Goal: Obtain resource: Download file/media

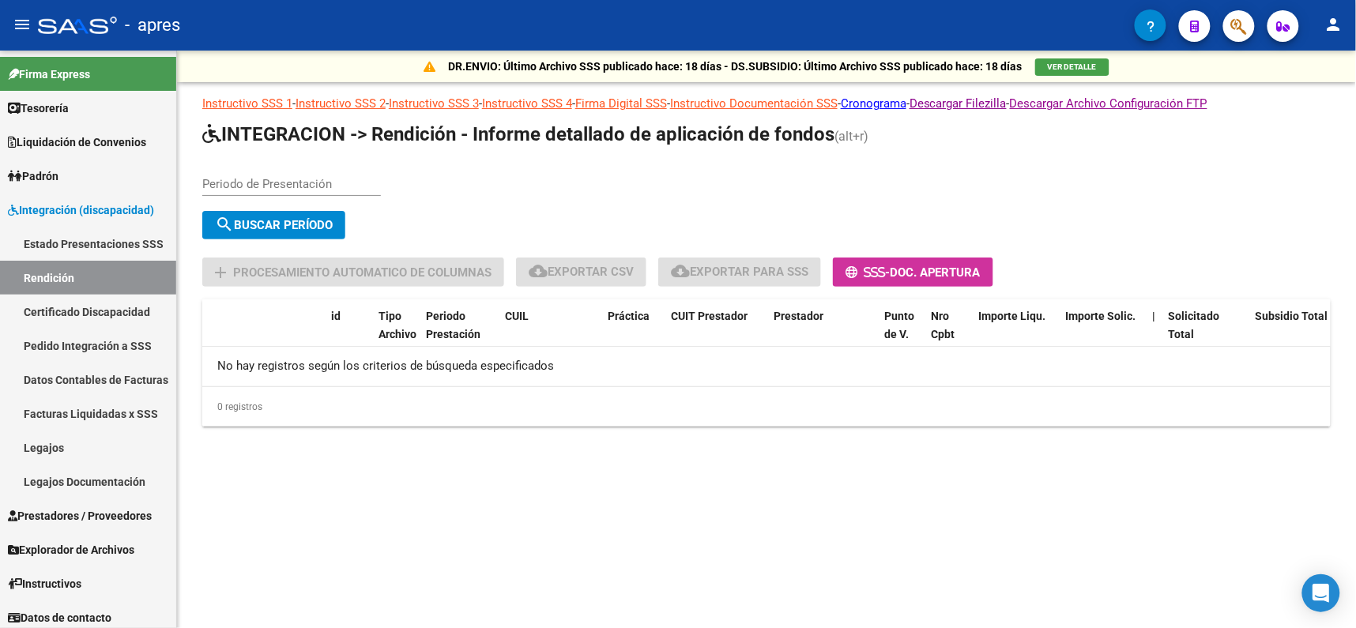
scroll to position [6, 0]
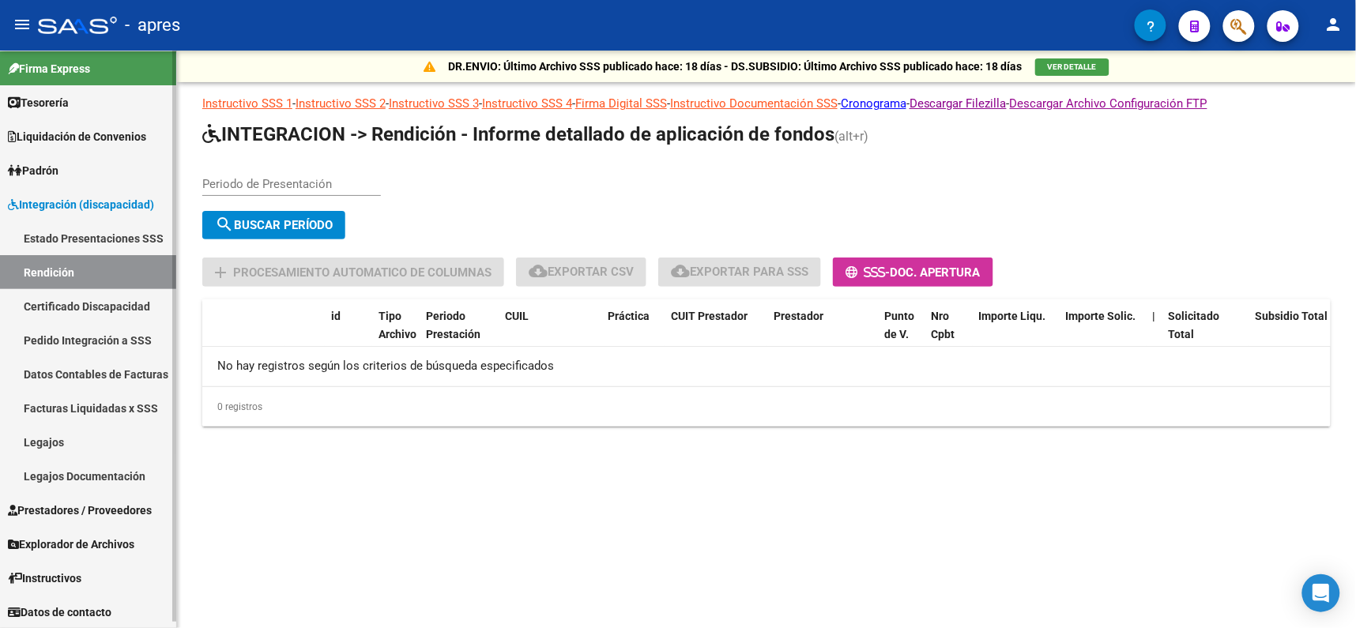
click at [111, 539] on span "Explorador de Archivos" at bounding box center [71, 544] width 126 height 17
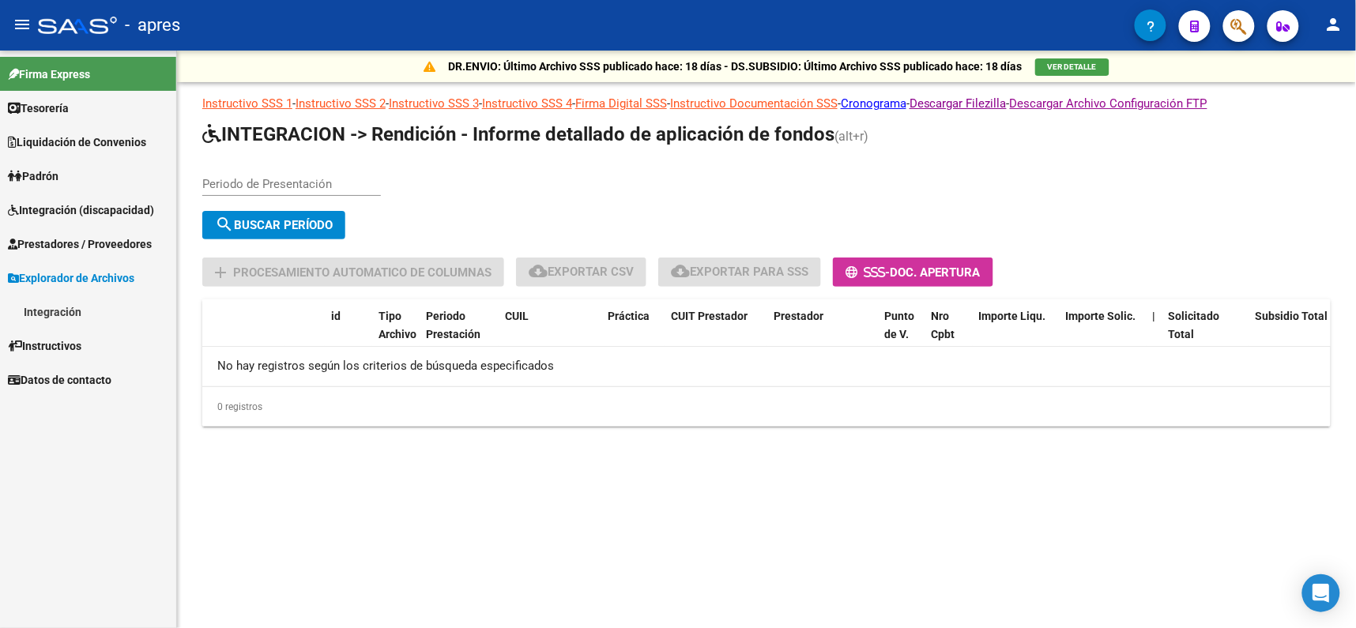
scroll to position [0, 0]
click at [53, 308] on link "Integración" at bounding box center [88, 312] width 176 height 34
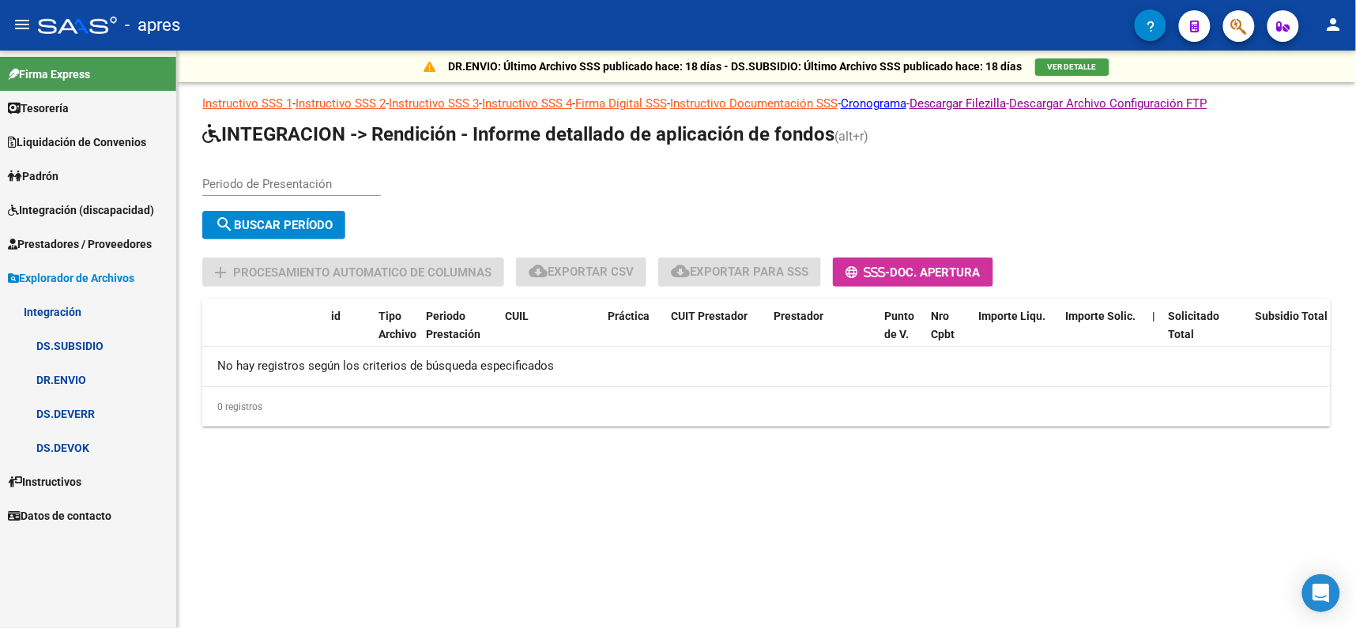
click at [88, 438] on link "DS.DEVOK" at bounding box center [88, 448] width 176 height 34
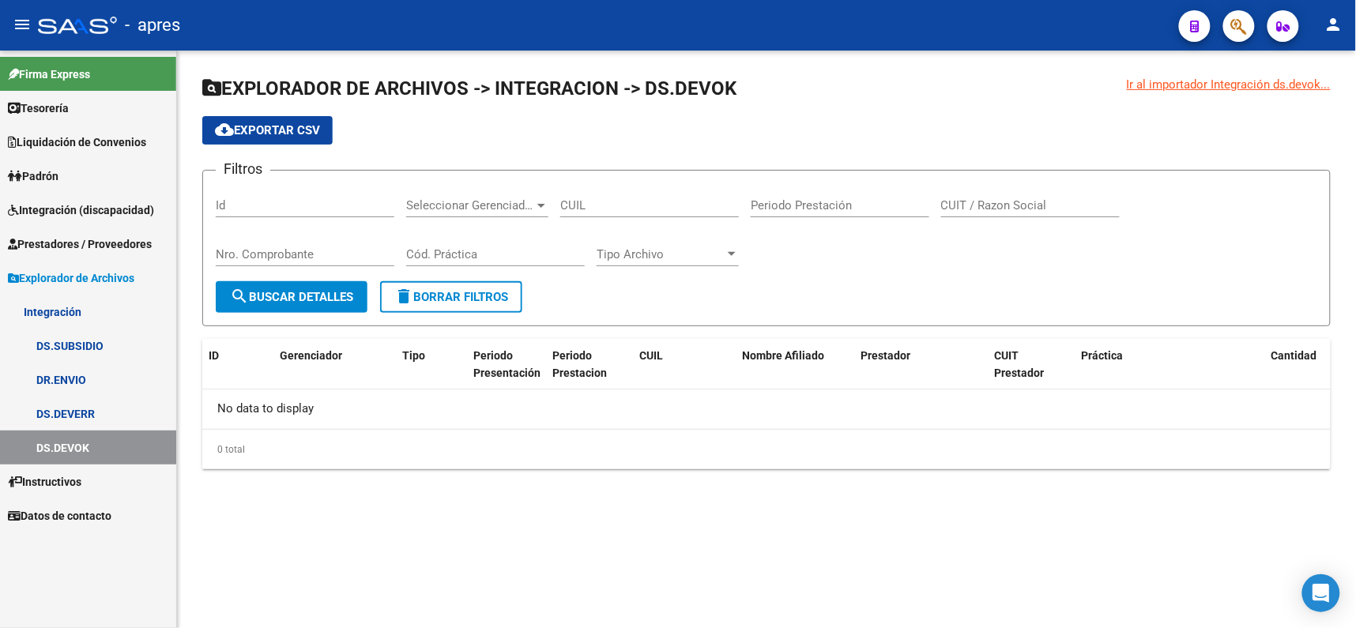
click at [61, 438] on link "DS.DEVOK" at bounding box center [88, 448] width 176 height 34
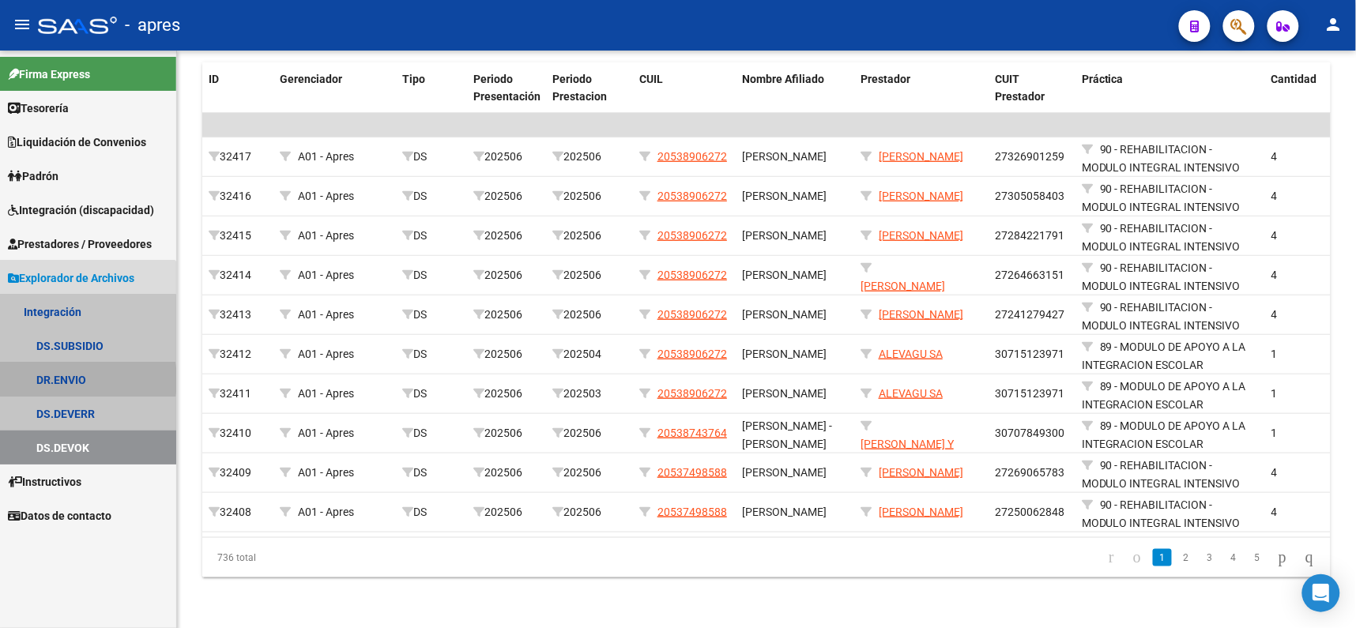
click at [62, 380] on link "DR.ENVIO" at bounding box center [88, 380] width 176 height 34
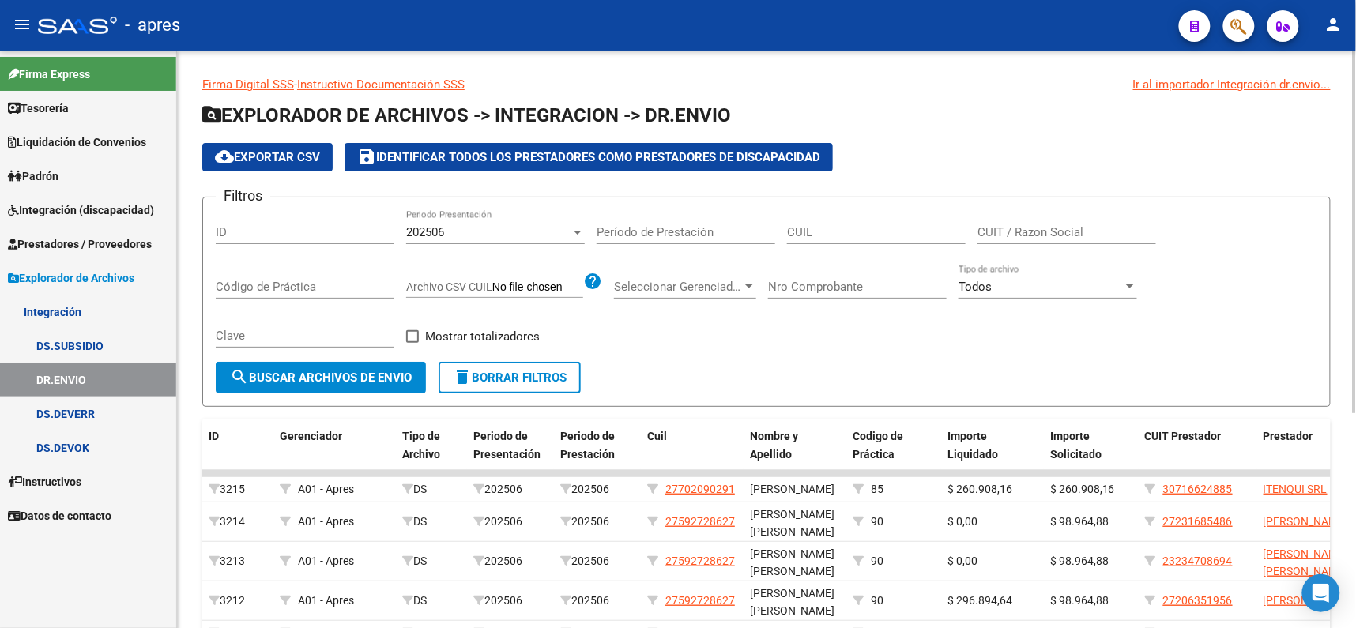
click at [809, 288] on input "Nro Comprobante" at bounding box center [857, 287] width 179 height 14
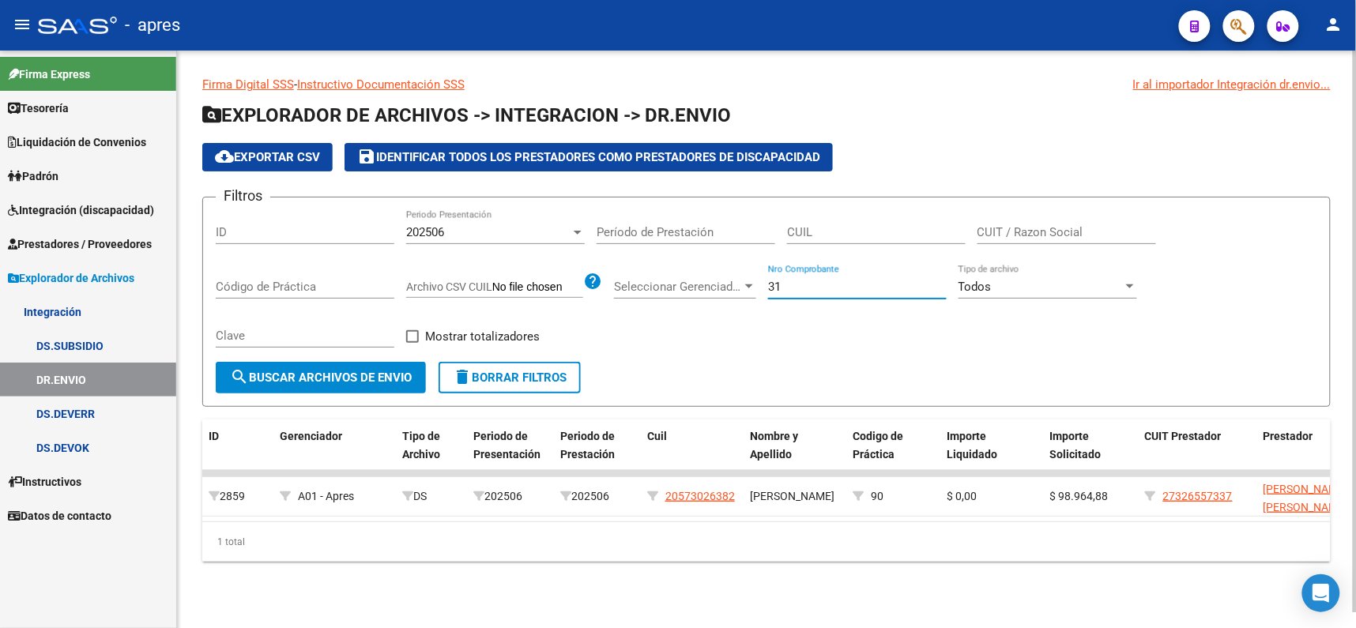
type input "3"
click at [1117, 284] on div "Todos" at bounding box center [1040, 287] width 164 height 14
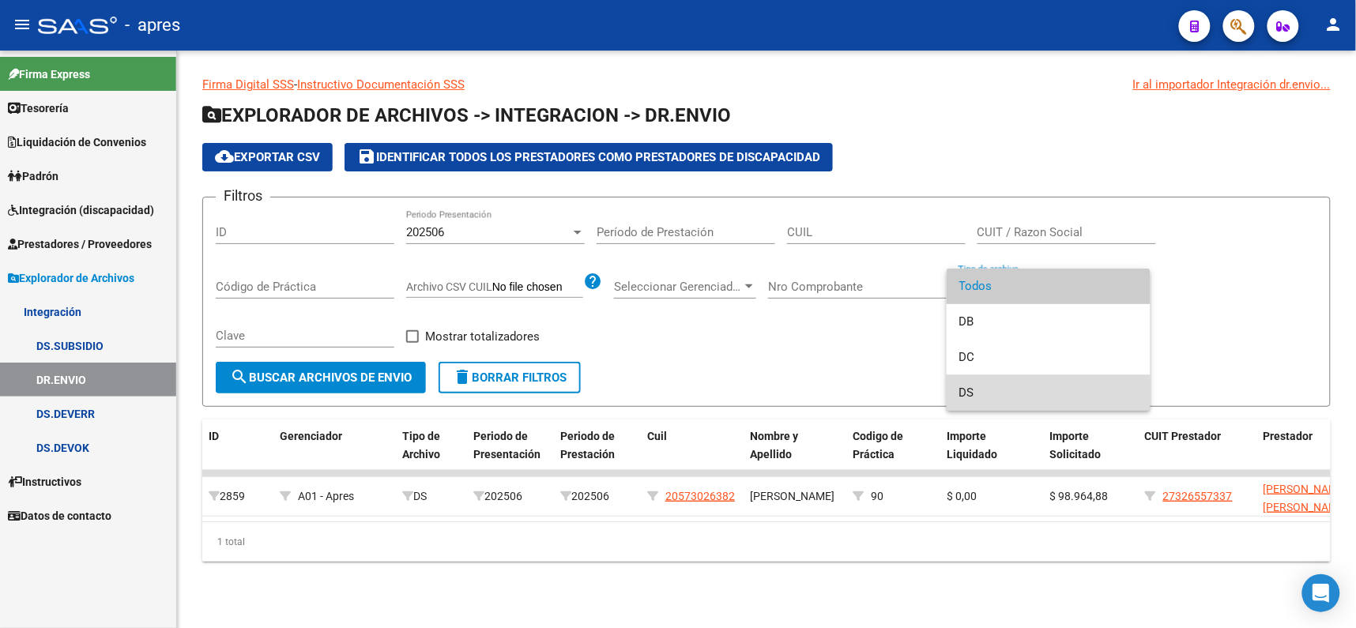
click at [954, 394] on mat-option "DS" at bounding box center [1049, 393] width 204 height 36
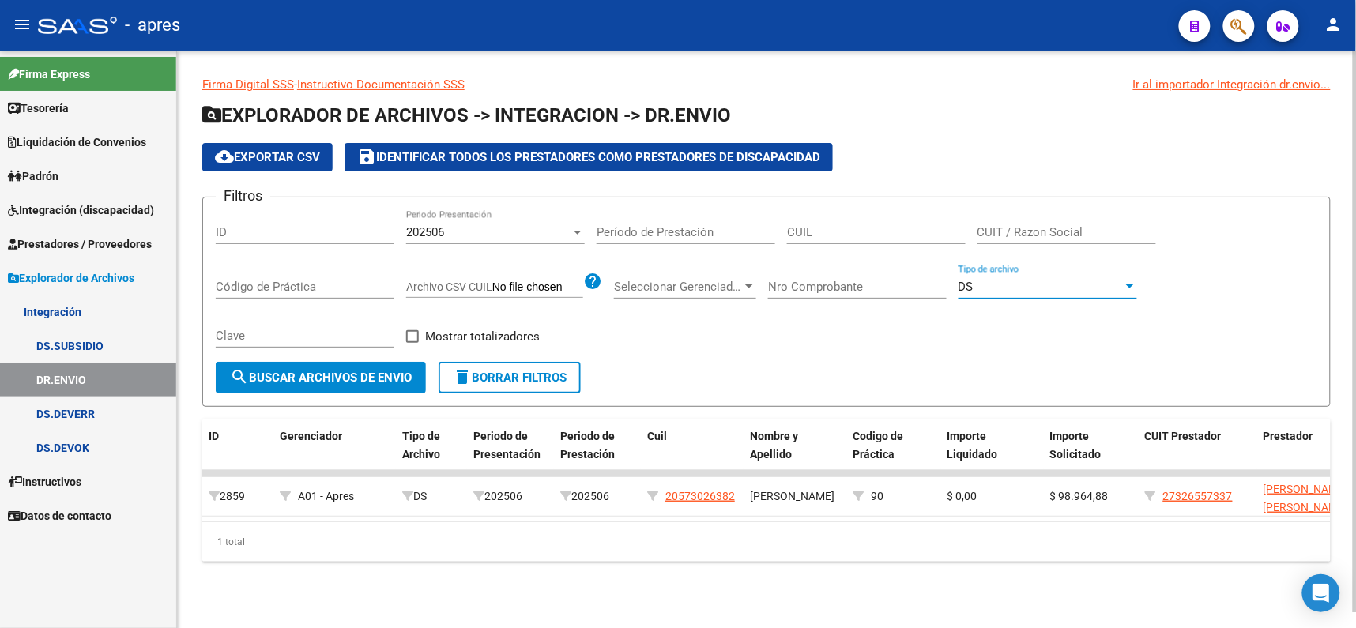
click at [288, 378] on span "search Buscar Archivos de Envio" at bounding box center [321, 378] width 182 height 14
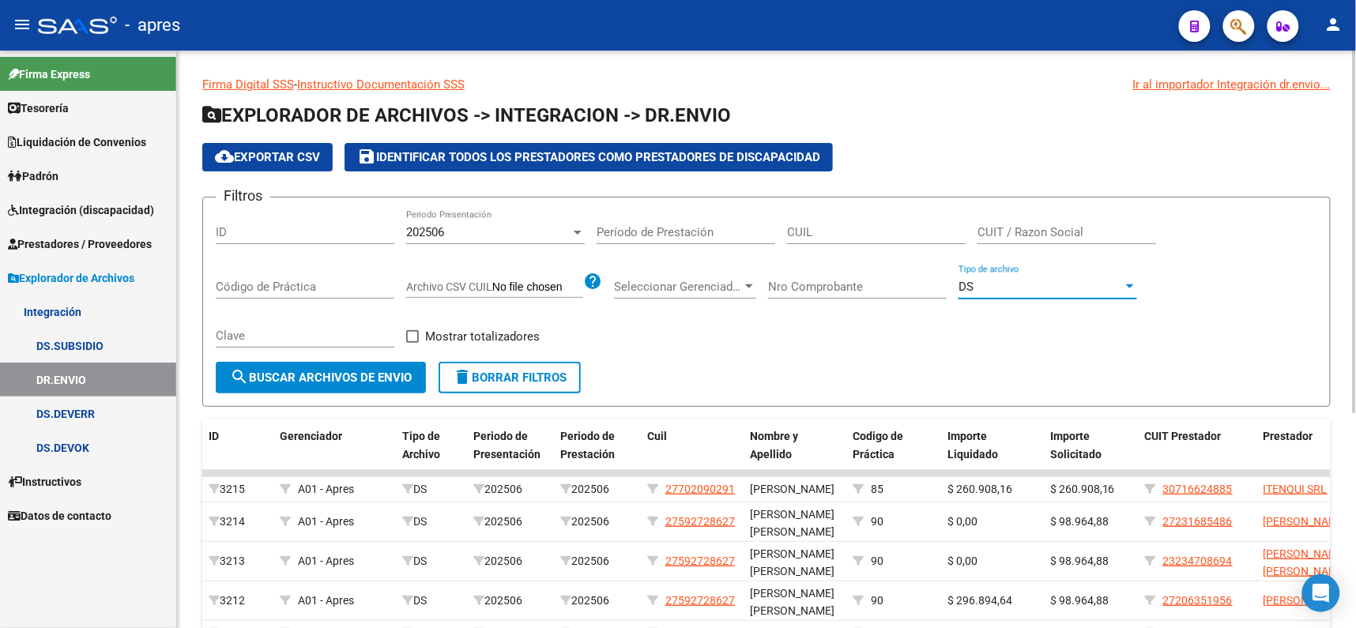
click at [1093, 284] on div "DS" at bounding box center [1040, 287] width 164 height 14
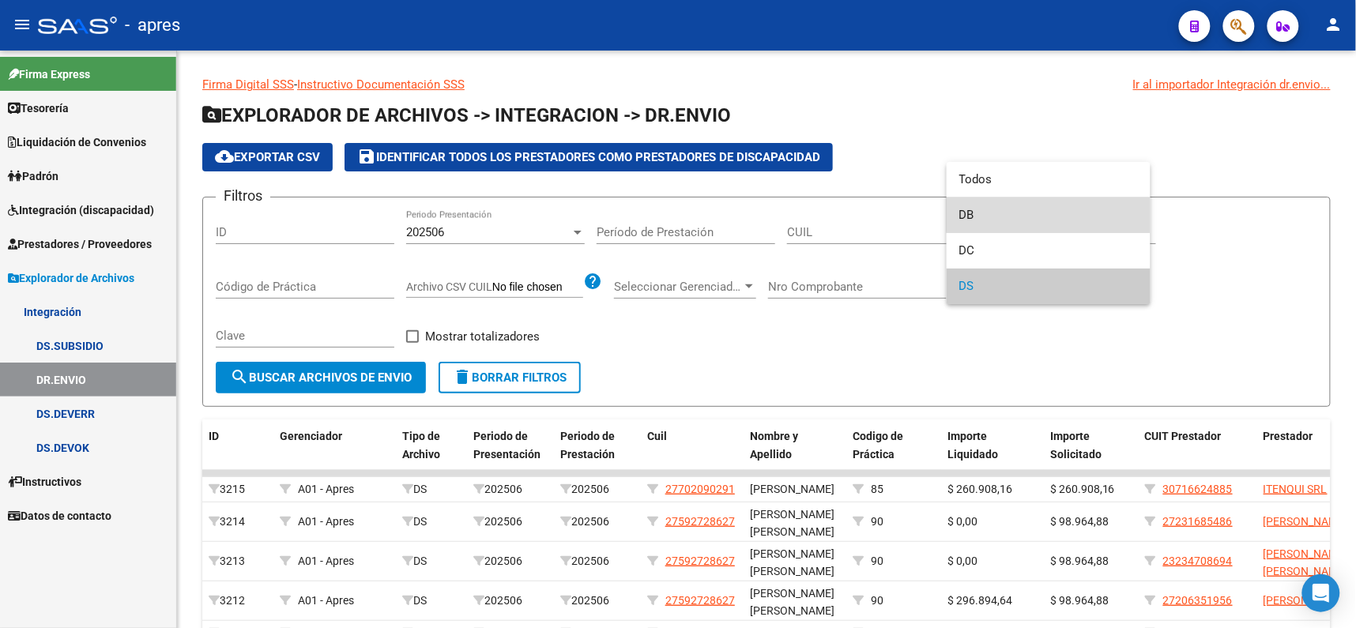
click at [1056, 208] on span "DB" at bounding box center [1048, 216] width 179 height 36
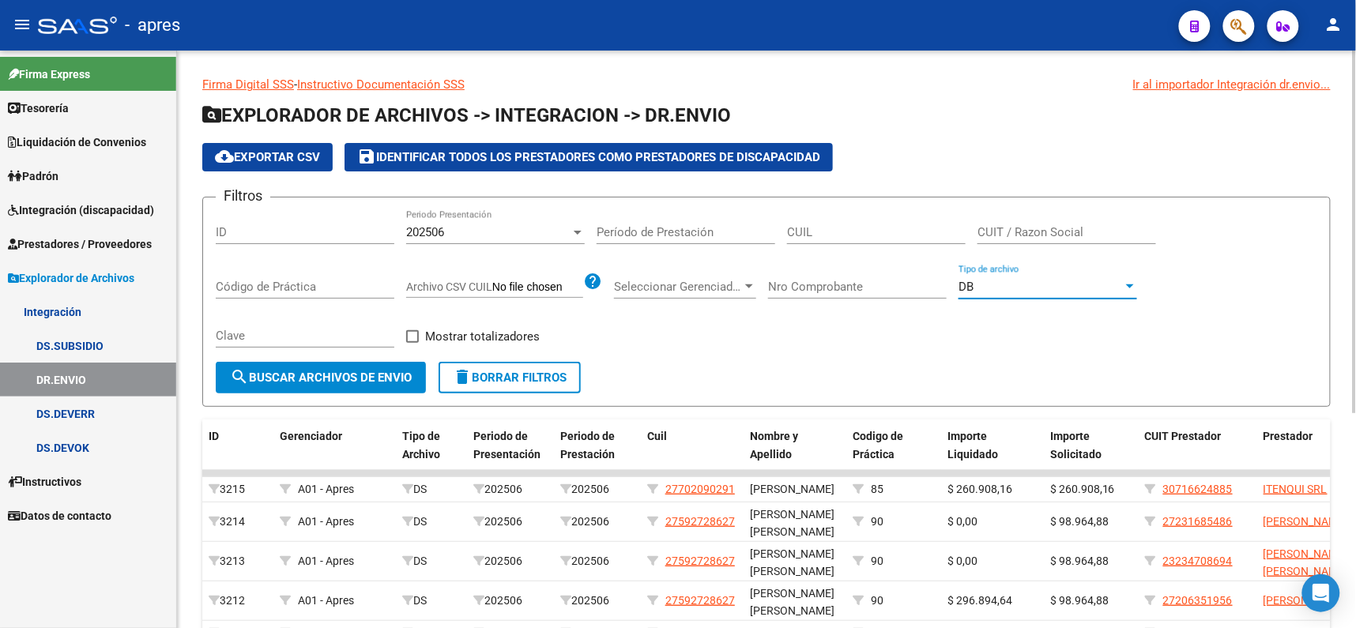
click at [289, 371] on span "search Buscar Archivos de Envio" at bounding box center [321, 378] width 182 height 14
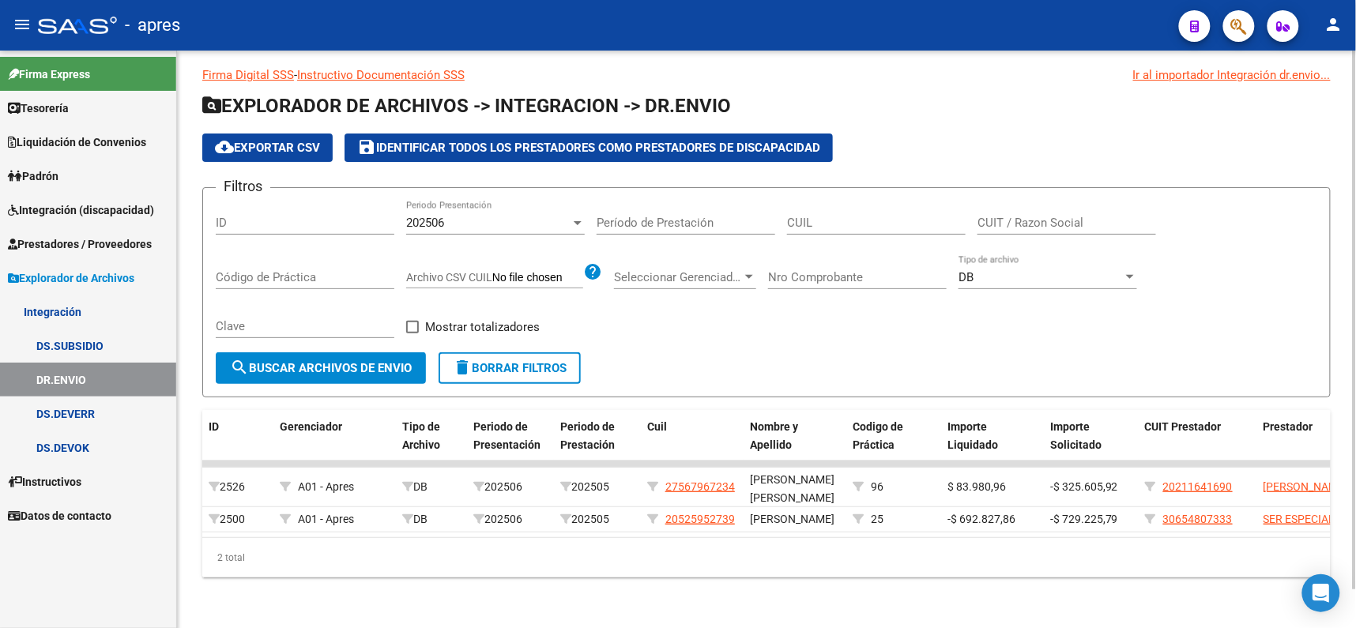
scroll to position [40, 0]
click at [1061, 270] on div "DB" at bounding box center [1040, 277] width 164 height 14
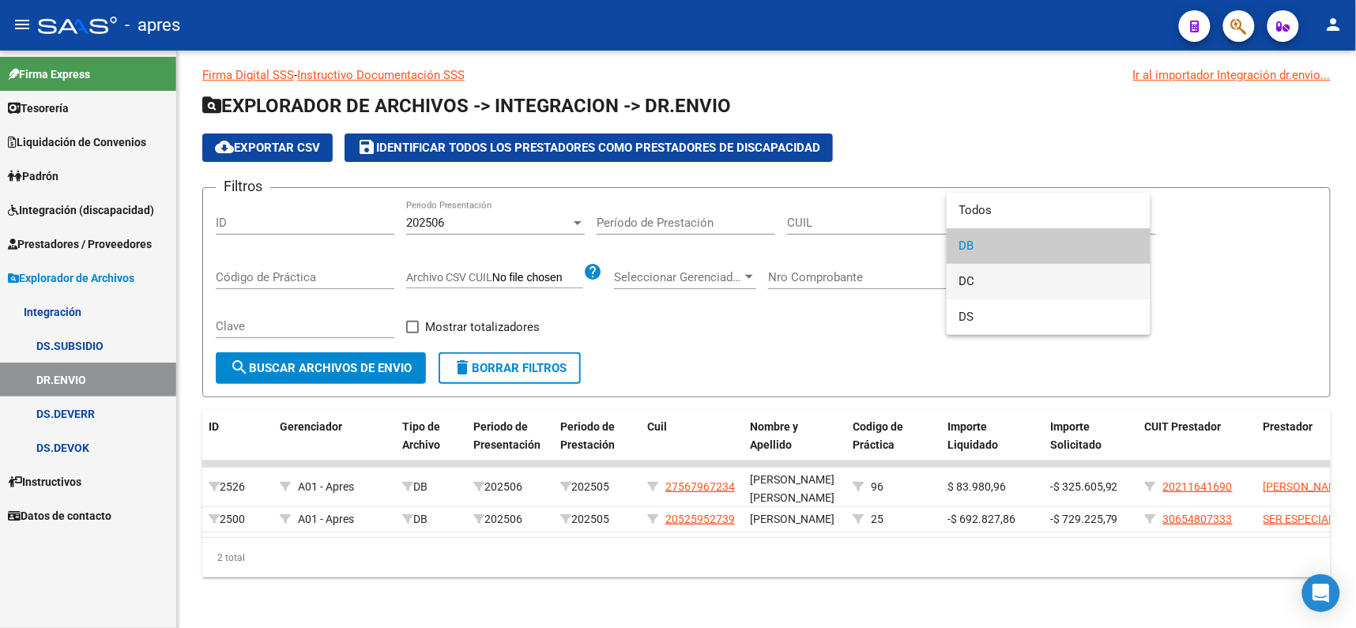
click at [1003, 280] on span "DC" at bounding box center [1048, 282] width 179 height 36
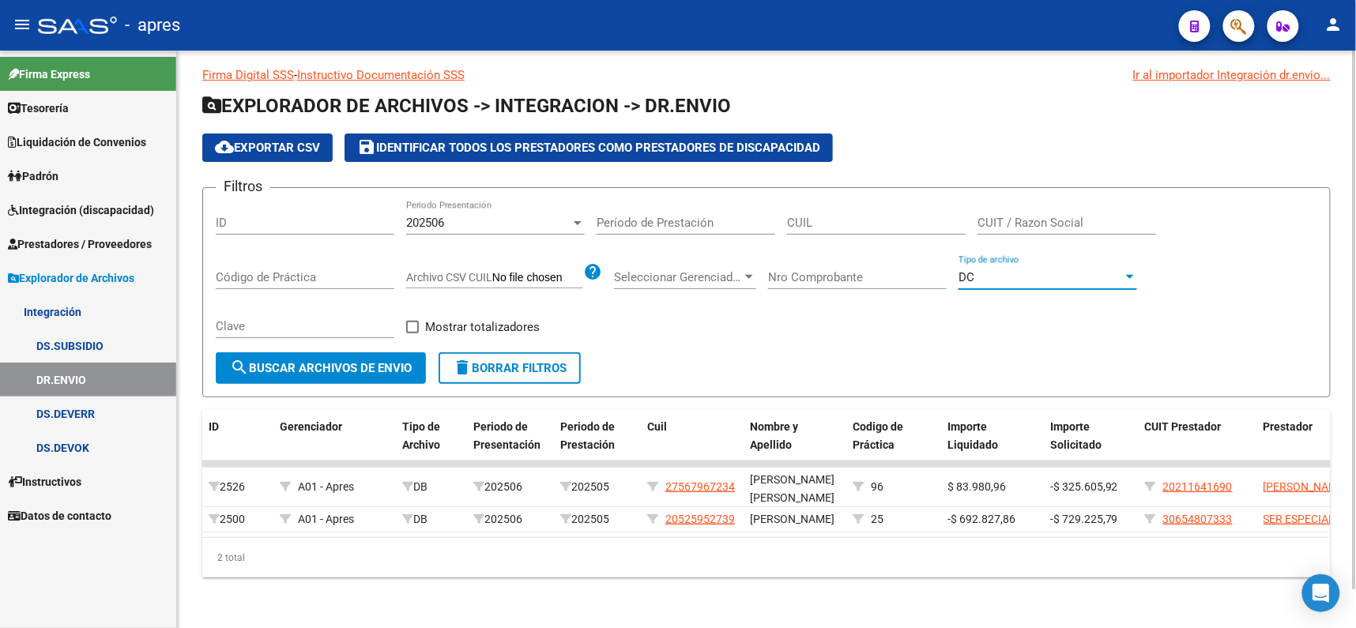
click at [296, 361] on span "search Buscar Archivos de Envio" at bounding box center [321, 368] width 182 height 14
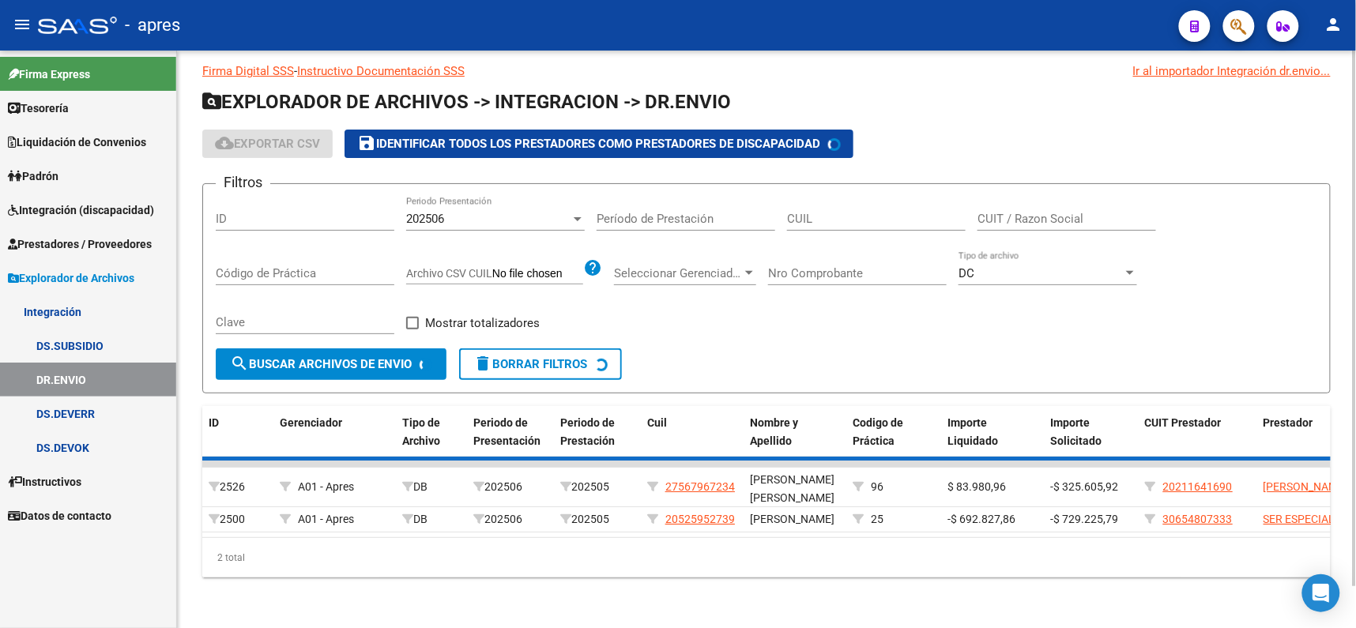
scroll to position [1, 0]
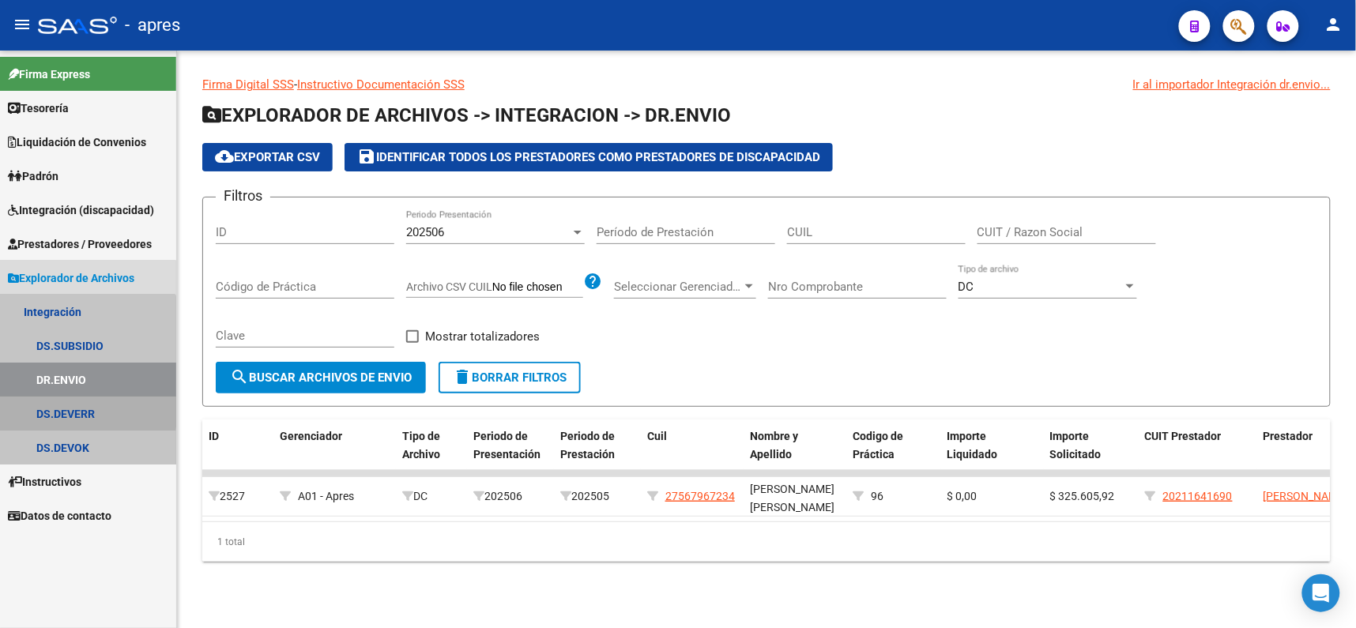
click at [30, 406] on link "DS.DEVERR" at bounding box center [88, 414] width 176 height 34
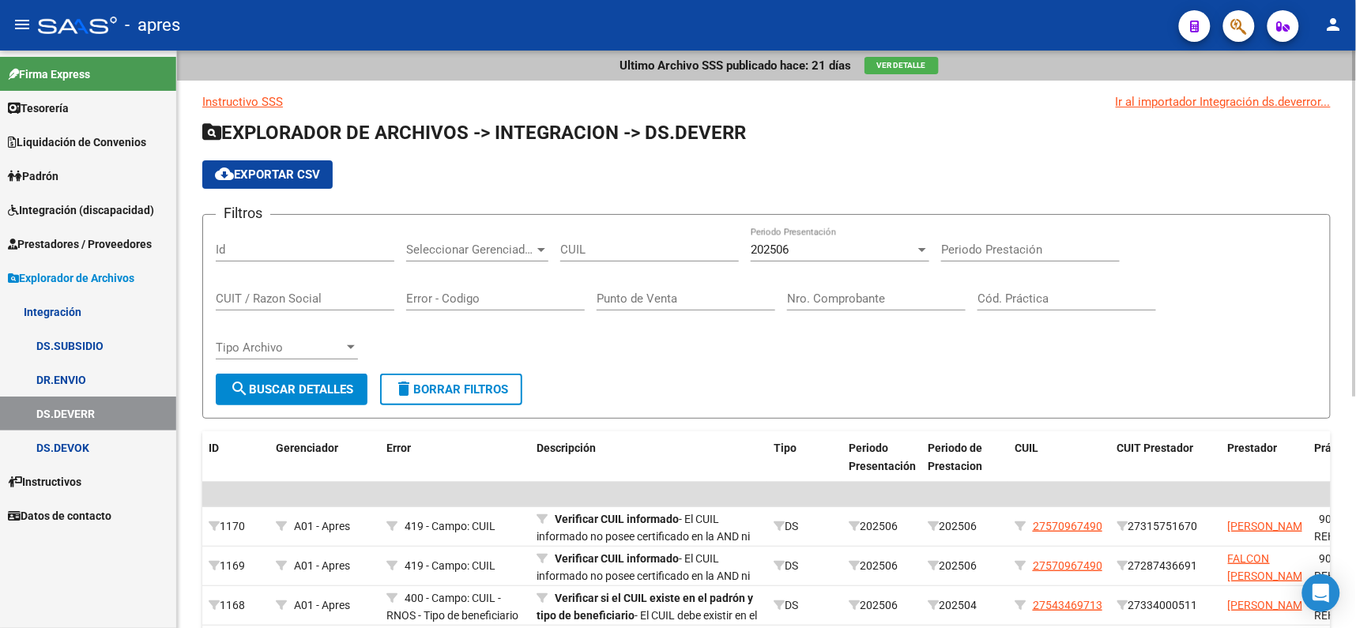
click at [849, 244] on div "202506" at bounding box center [833, 250] width 164 height 14
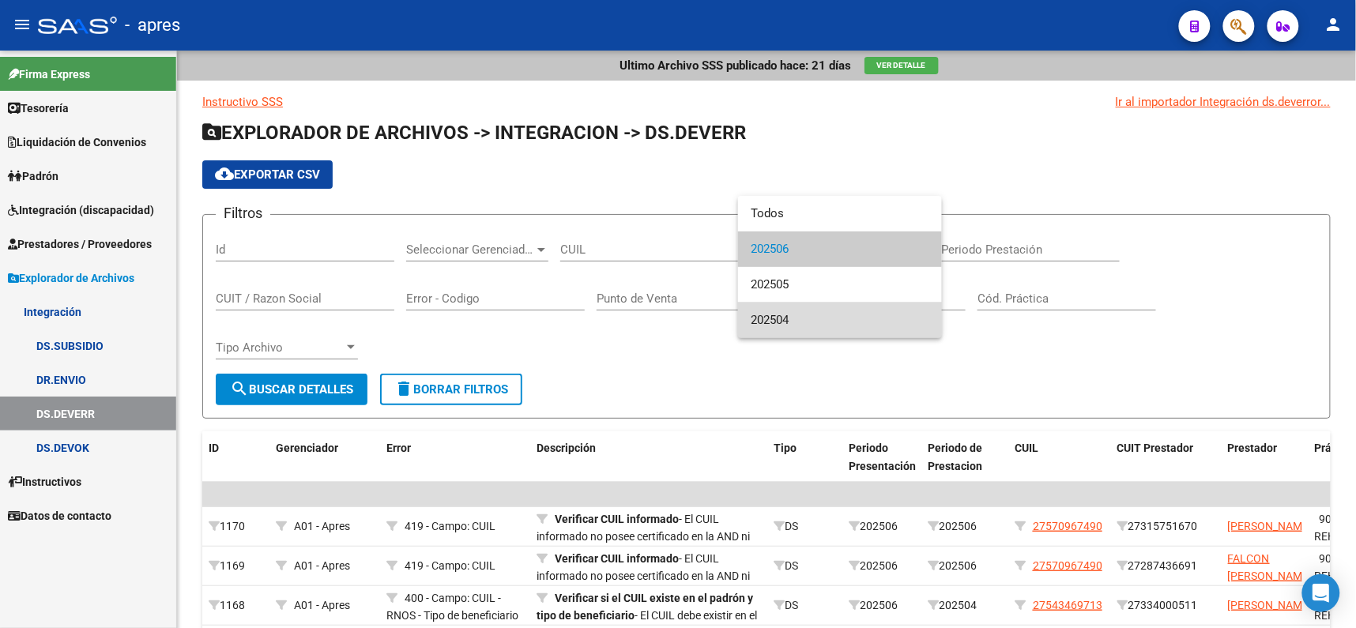
click at [775, 312] on span "202504" at bounding box center [840, 321] width 179 height 36
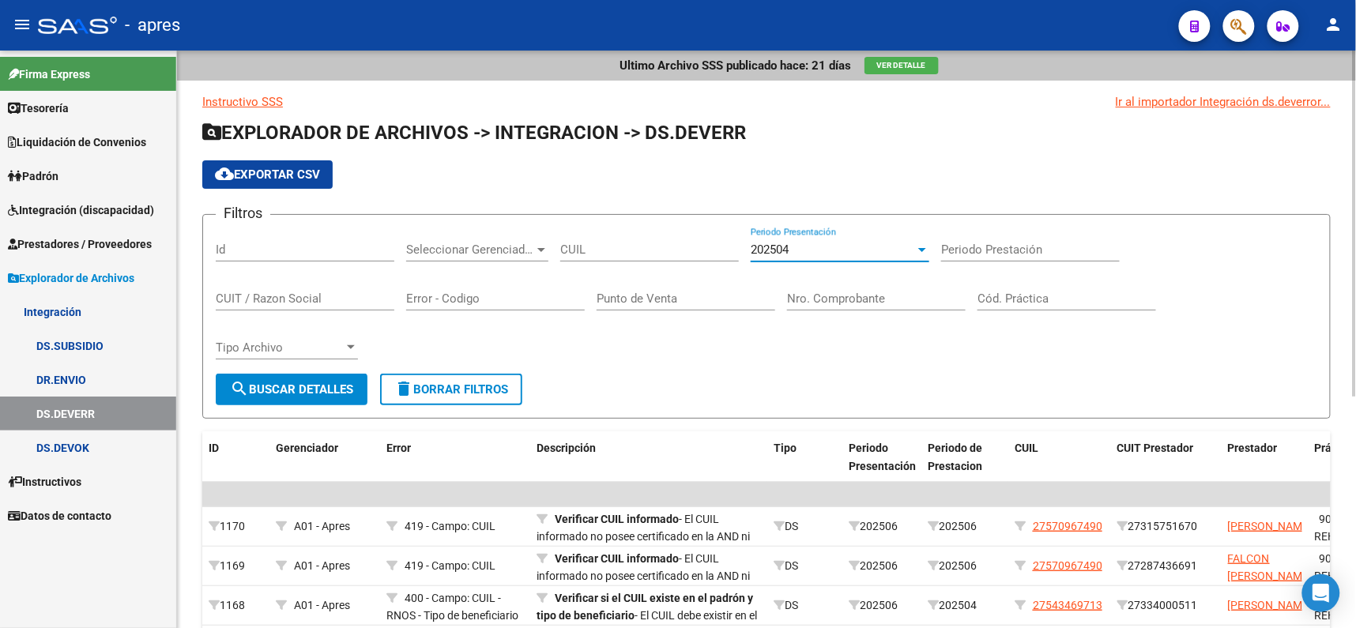
click at [244, 380] on mat-icon "search" at bounding box center [239, 388] width 19 height 19
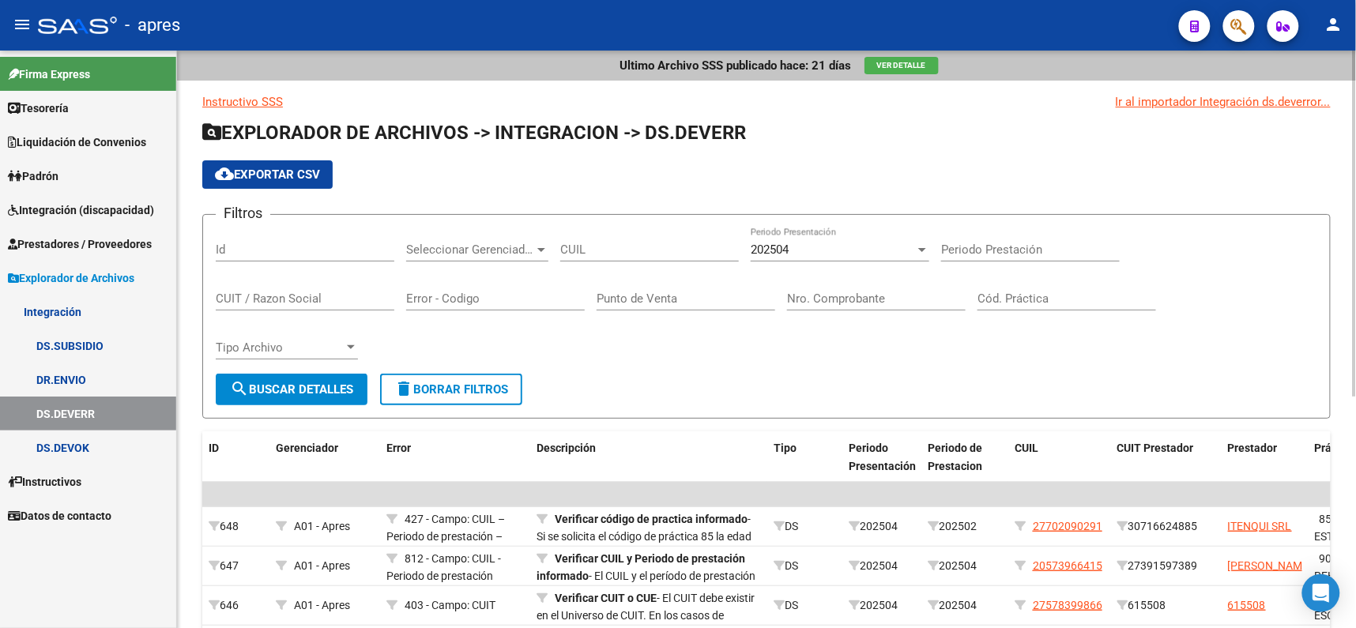
click at [879, 246] on div "202504" at bounding box center [833, 250] width 164 height 14
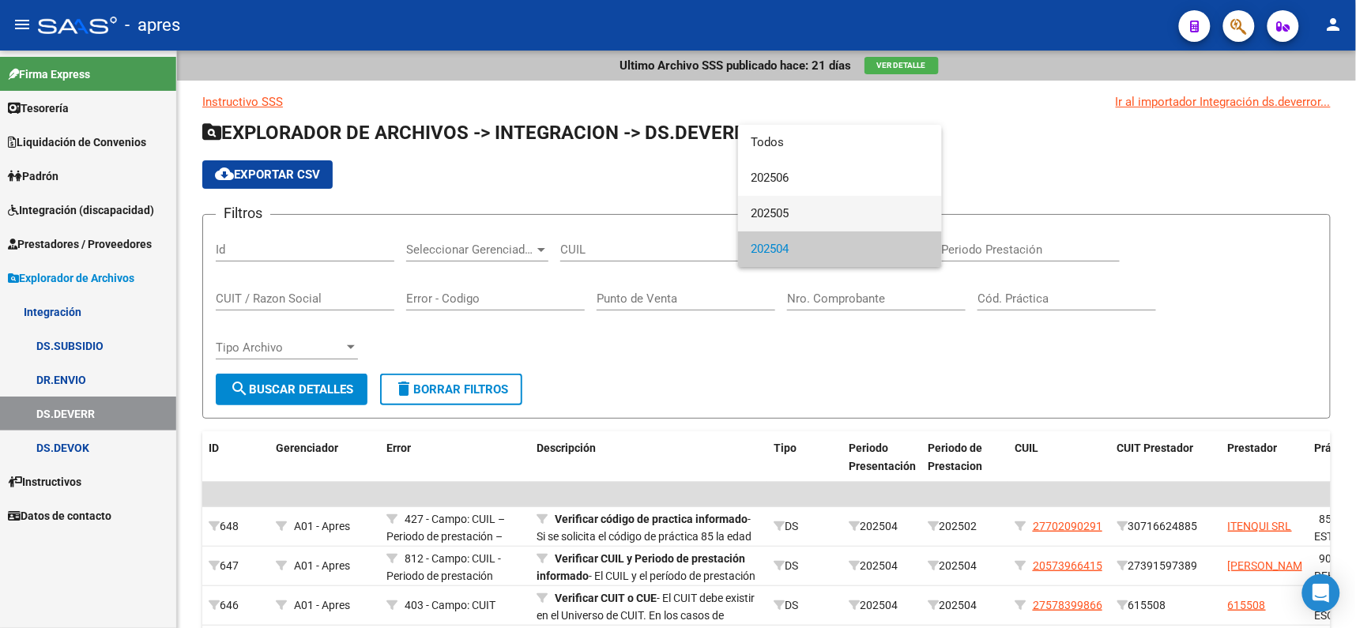
click at [807, 215] on span "202505" at bounding box center [840, 214] width 179 height 36
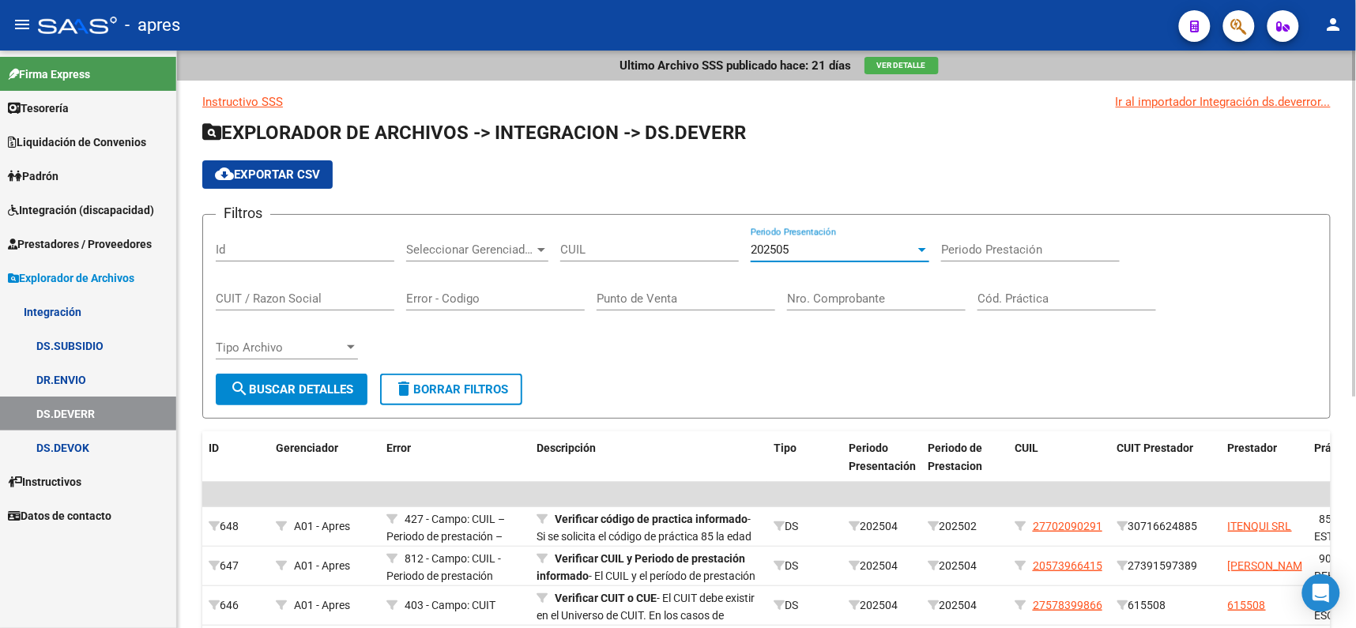
click at [293, 390] on span "search Buscar Detalles" at bounding box center [291, 389] width 123 height 14
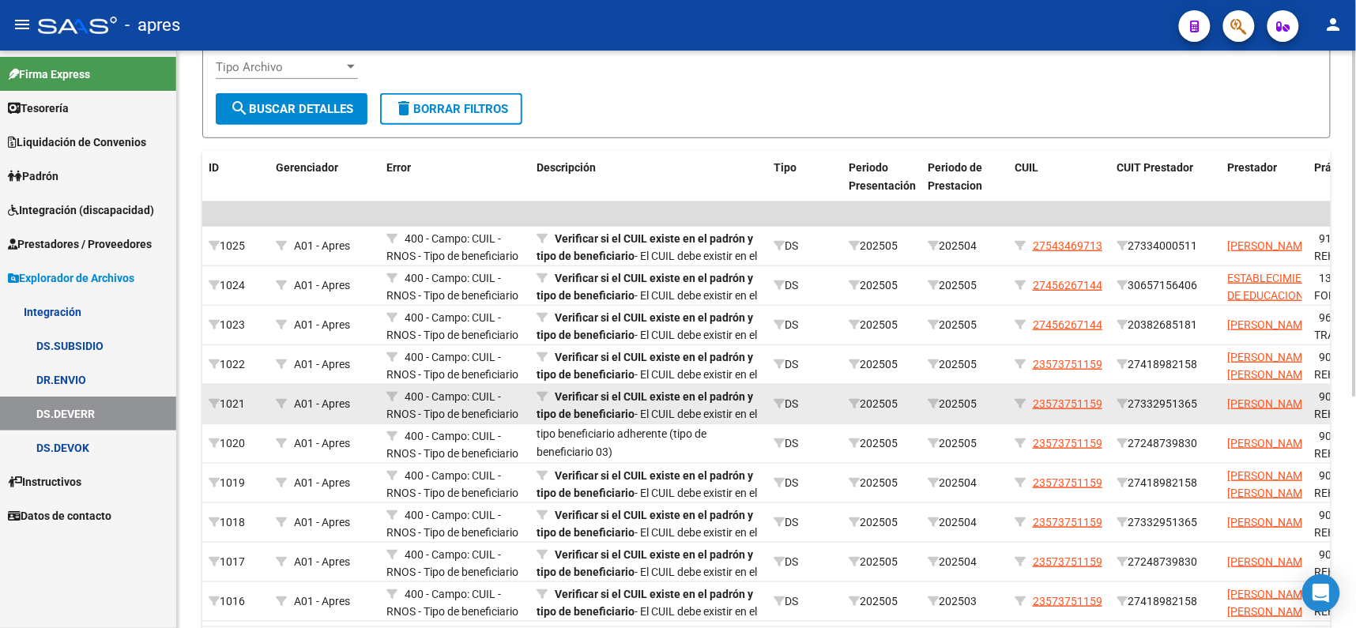
scroll to position [148, 0]
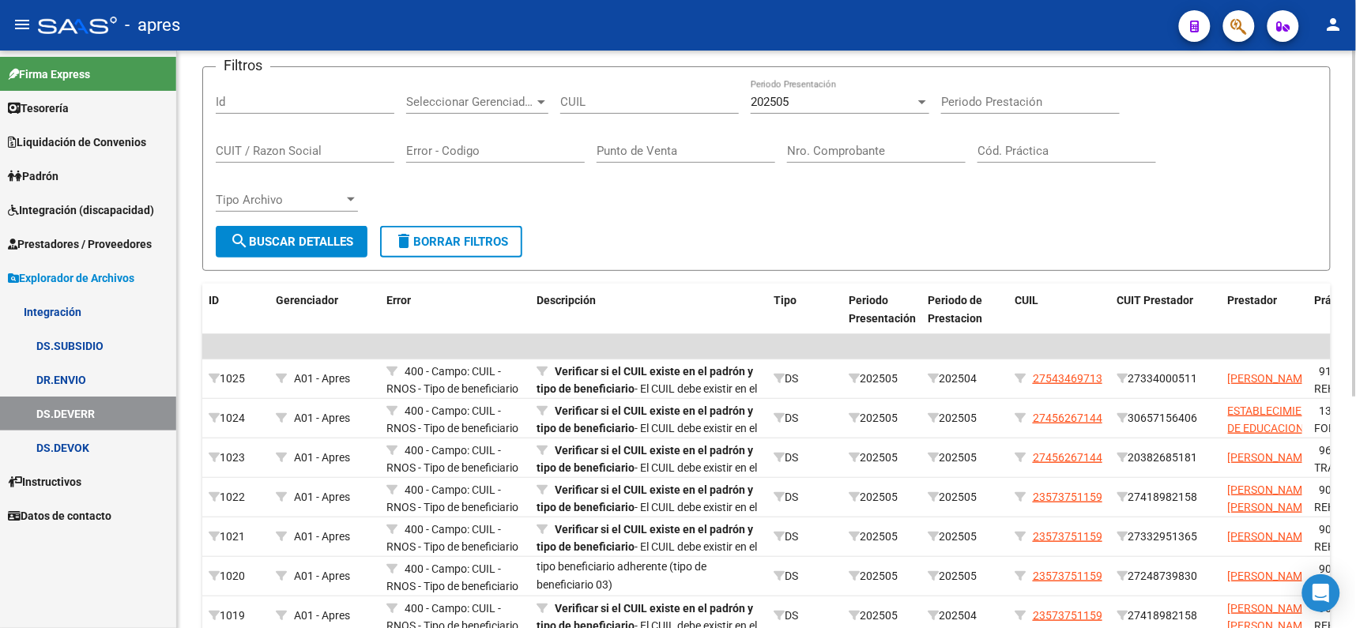
click at [852, 96] on div "202505" at bounding box center [833, 102] width 164 height 14
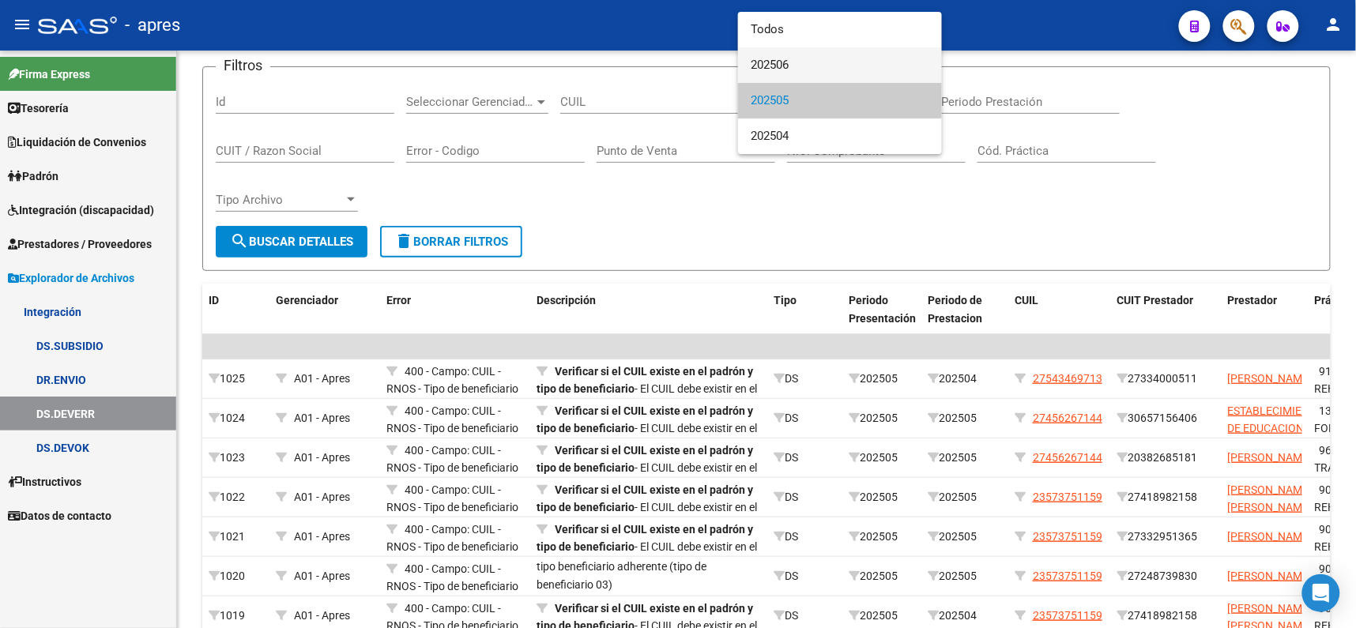
click at [795, 65] on span "202506" at bounding box center [840, 65] width 179 height 36
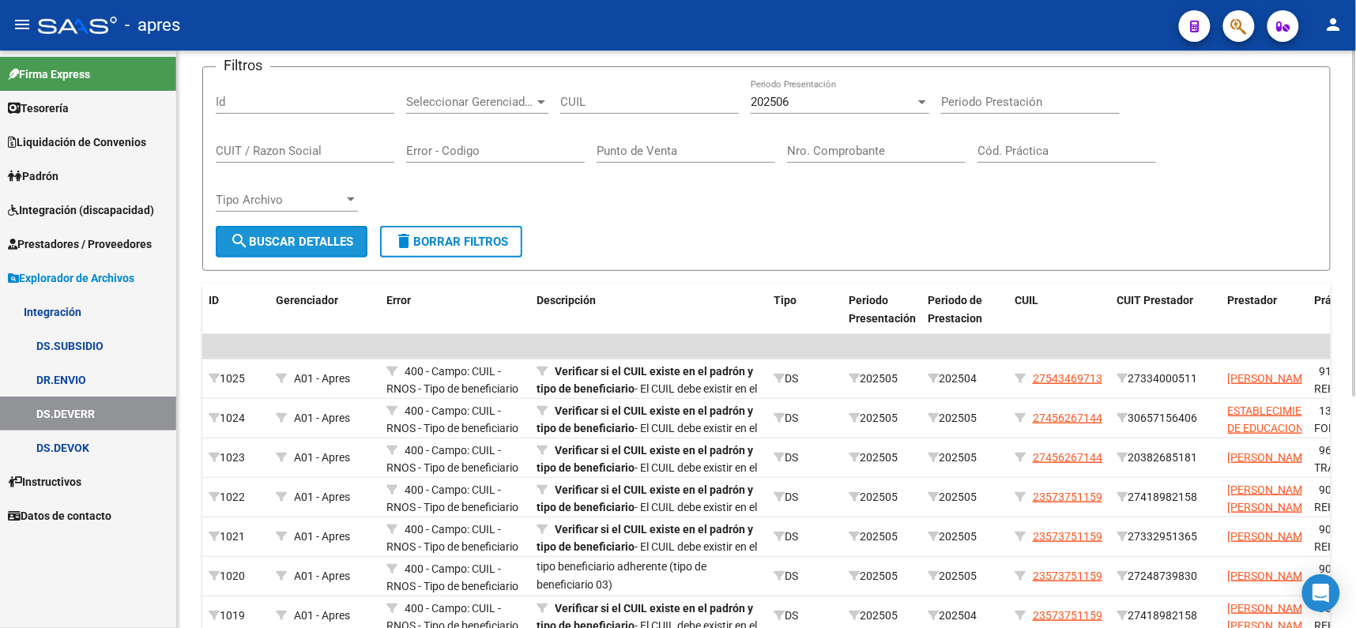
click at [301, 245] on span "search Buscar Detalles" at bounding box center [291, 242] width 123 height 14
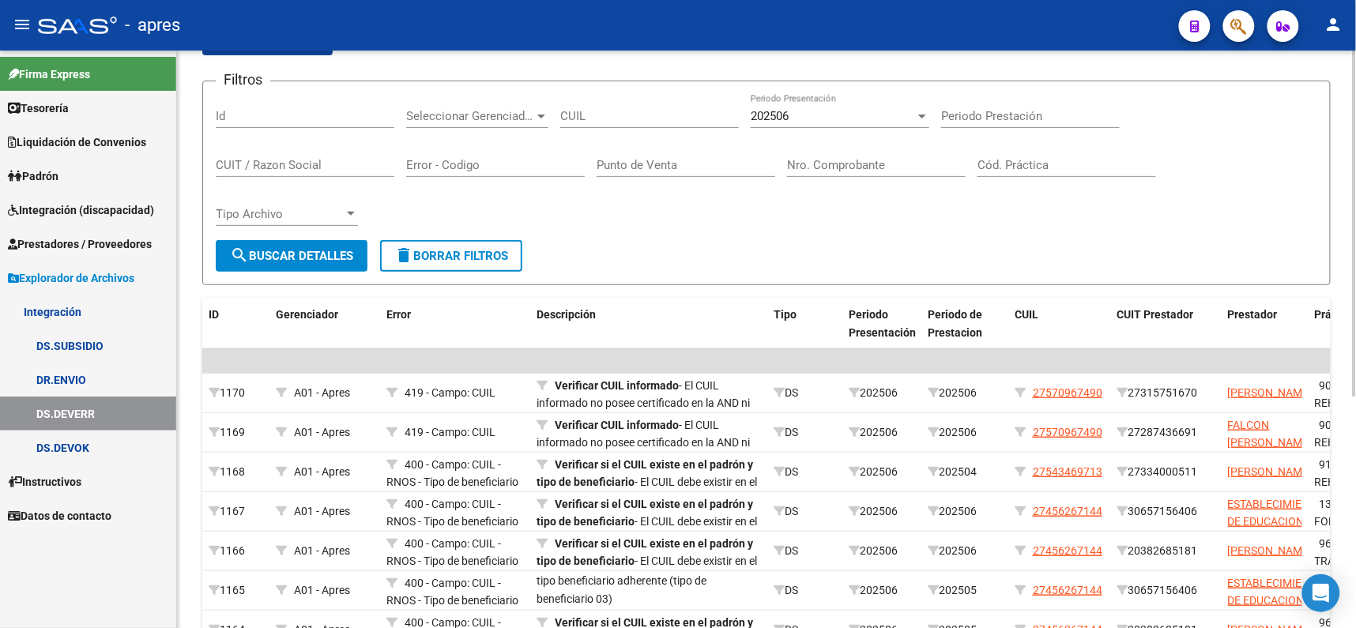
scroll to position [0, 0]
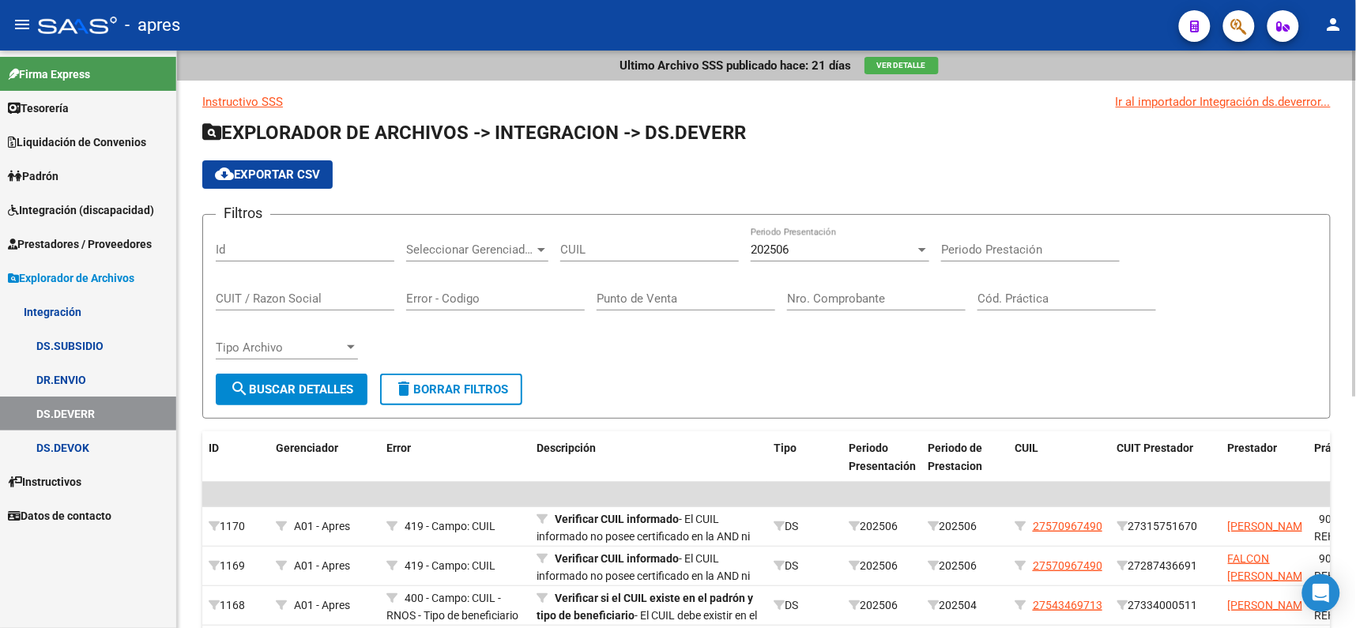
click at [285, 174] on span "cloud_download Exportar CSV" at bounding box center [267, 174] width 105 height 14
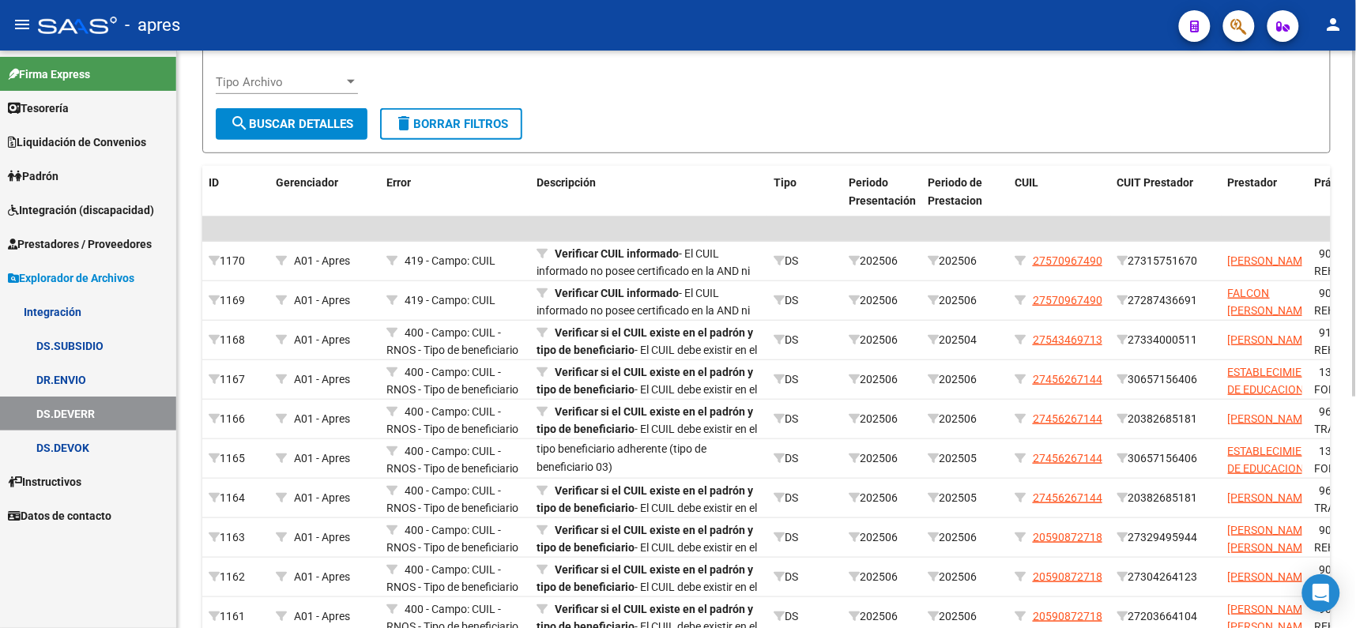
scroll to position [386, 0]
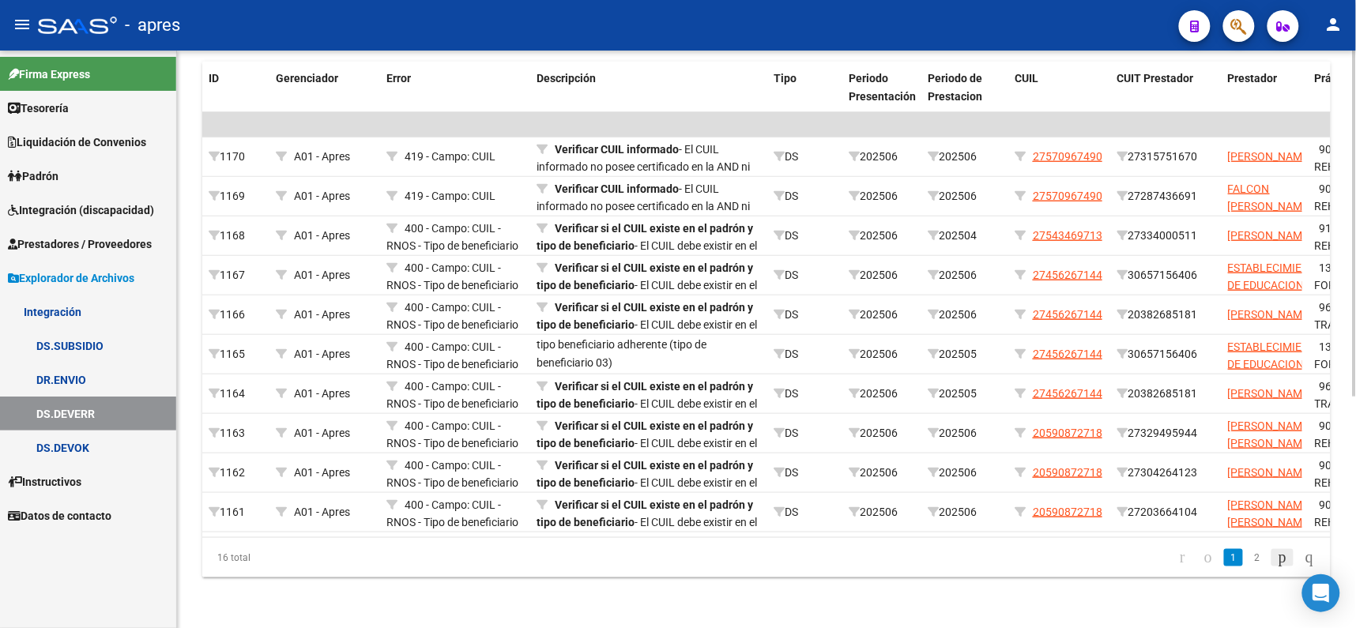
click at [1276, 551] on icon "go to next page" at bounding box center [1282, 557] width 13 height 19
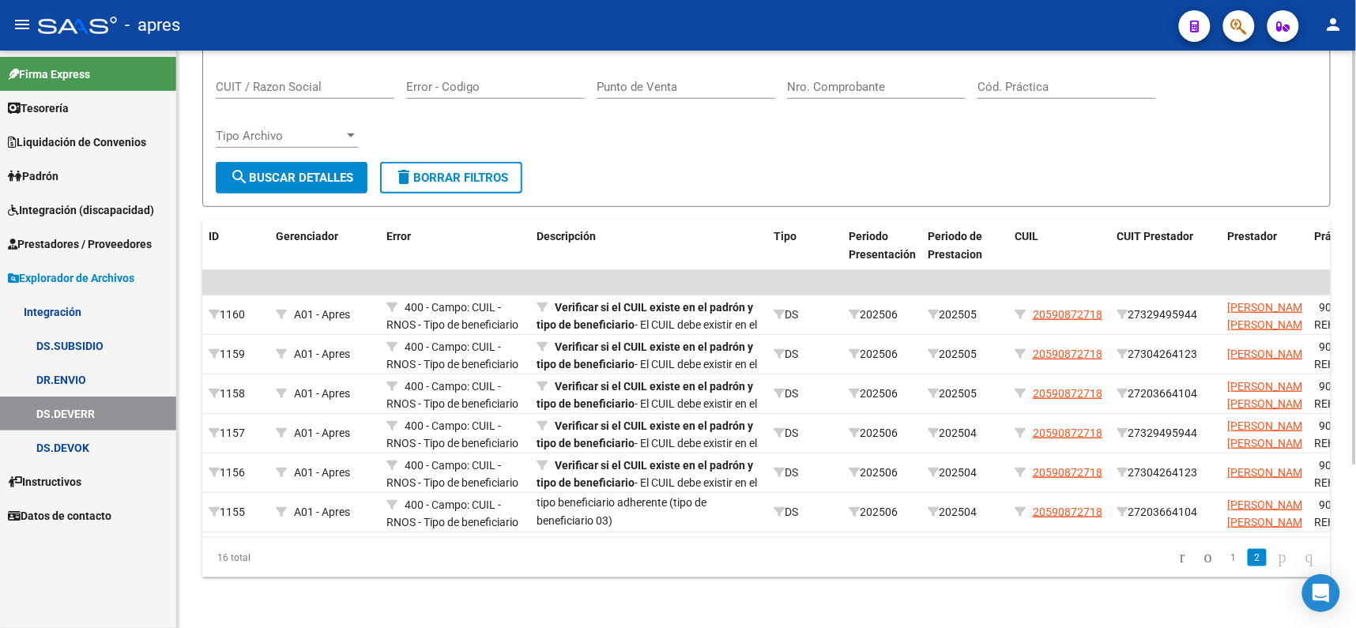
scroll to position [0, 0]
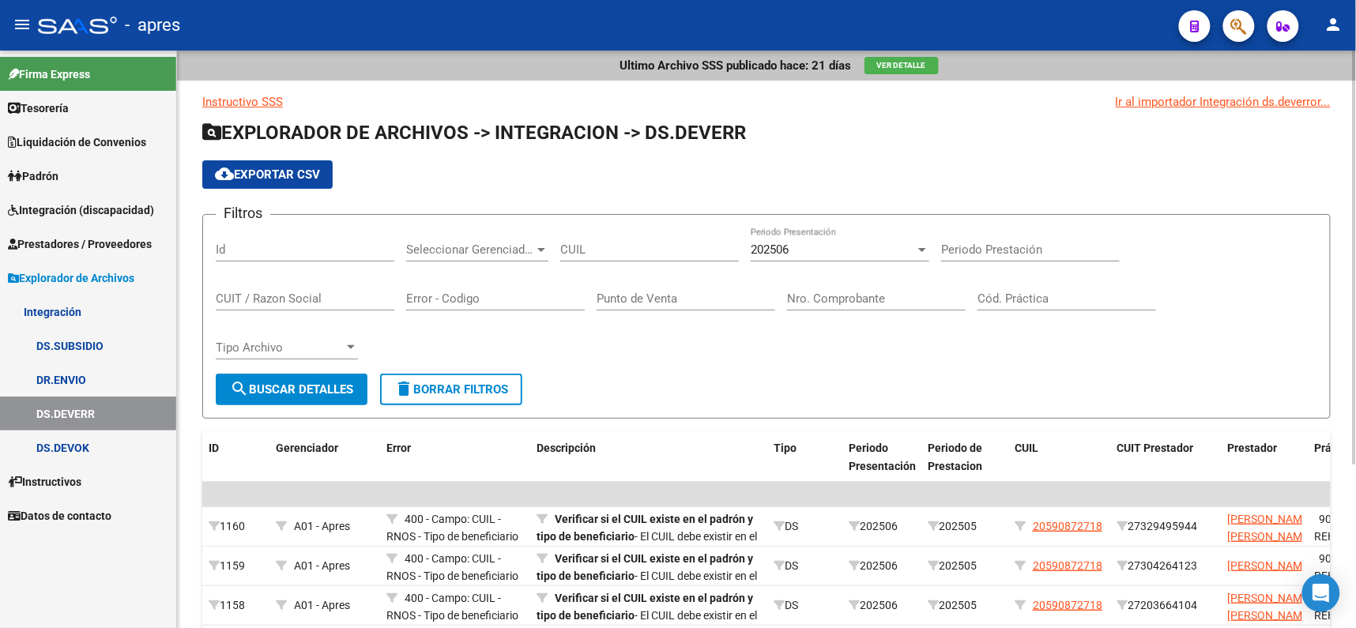
click at [261, 168] on span "cloud_download Exportar CSV" at bounding box center [267, 174] width 105 height 14
click at [61, 195] on link "Integración (discapacidad)" at bounding box center [88, 210] width 176 height 34
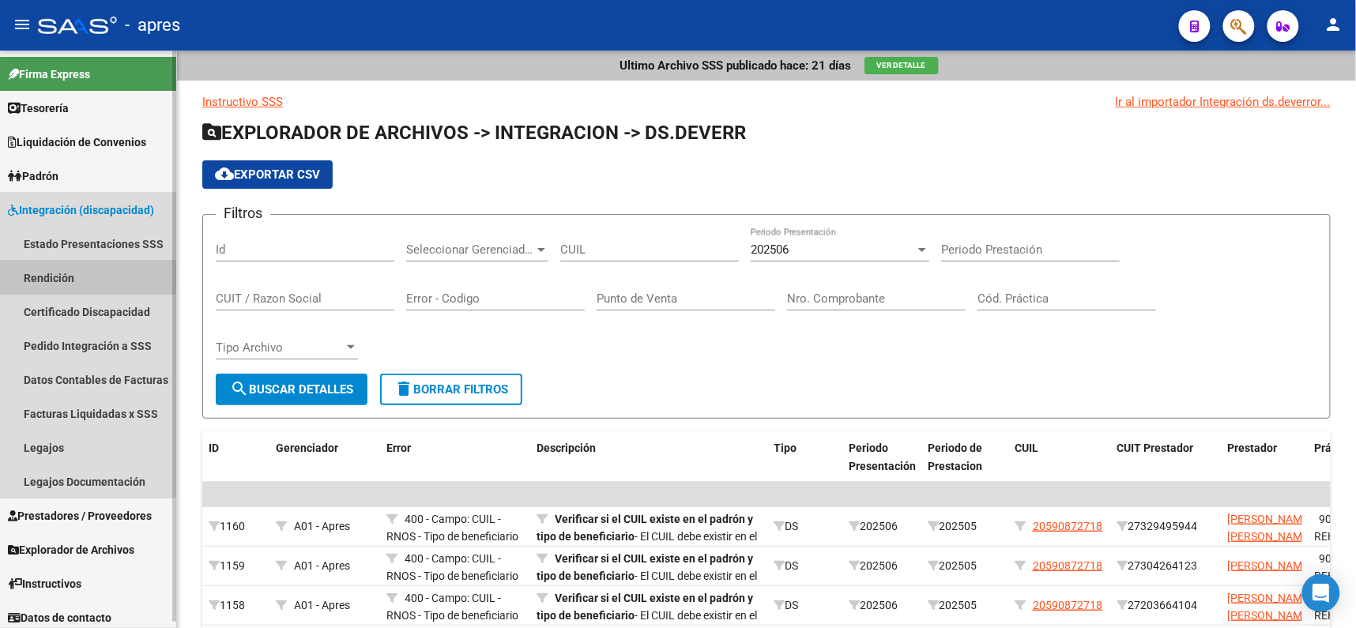
click at [56, 277] on link "Rendición" at bounding box center [88, 278] width 176 height 34
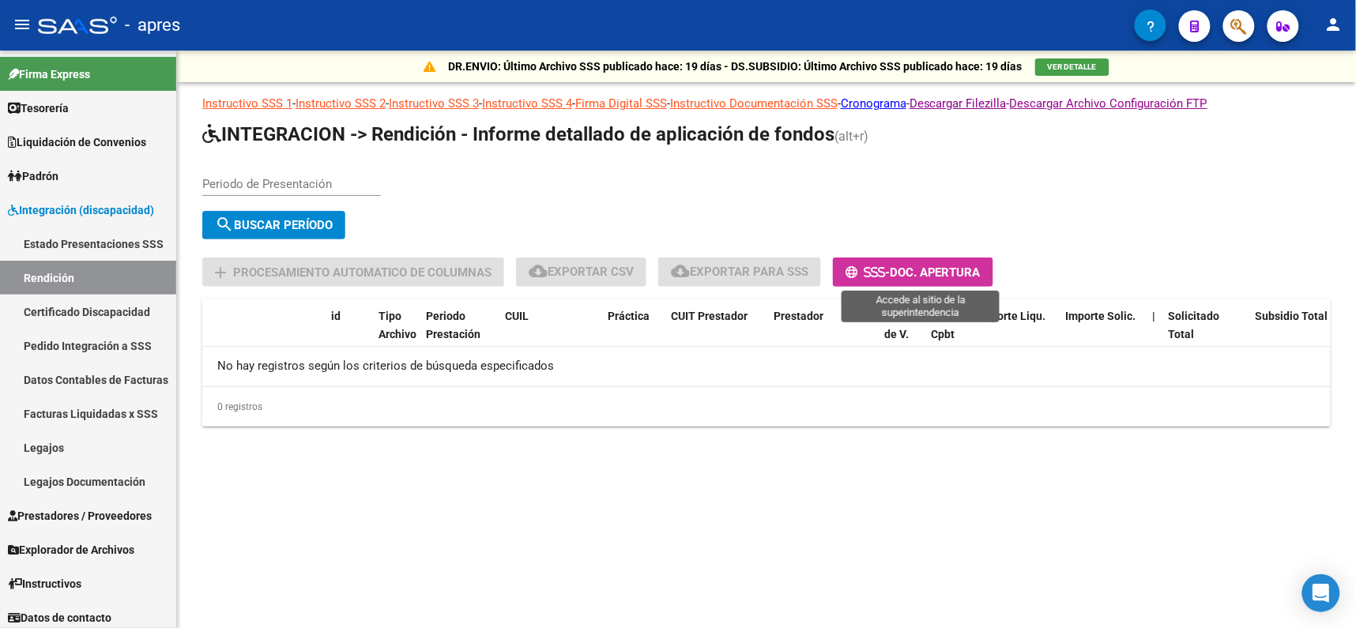
click at [993, 269] on button "- Doc. Apertura" at bounding box center [913, 272] width 160 height 29
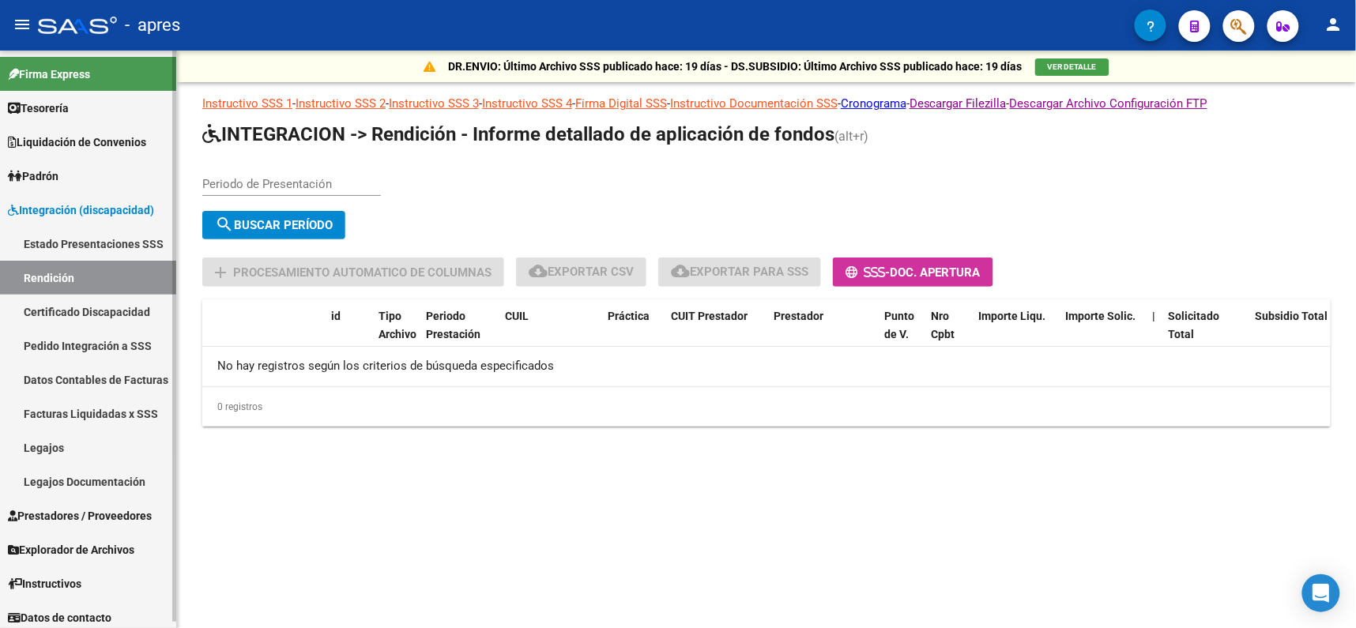
scroll to position [6, 0]
